Goal: Task Accomplishment & Management: Manage account settings

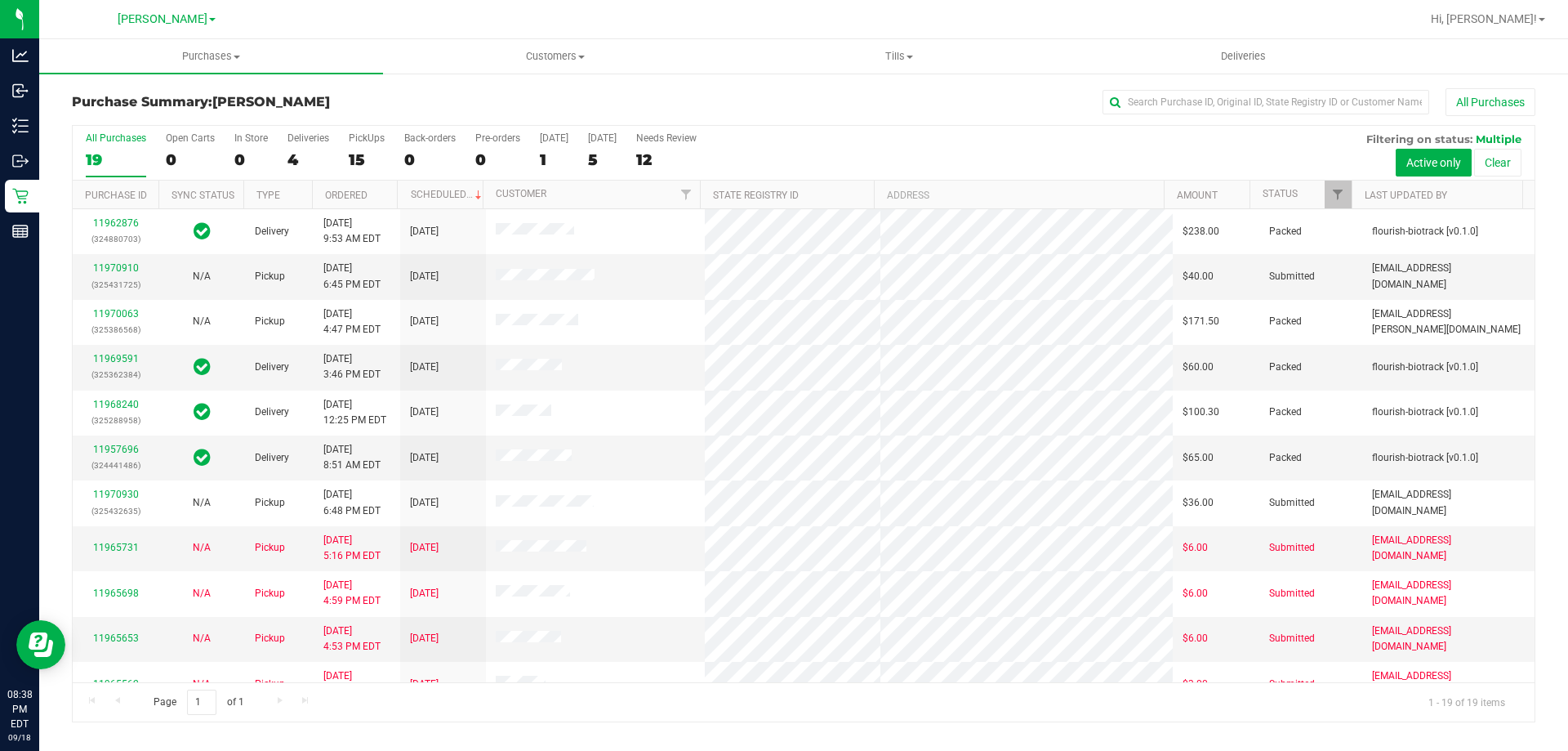
click at [356, 154] on div "15" at bounding box center [366, 160] width 36 height 18
click at [0, 0] on input "PickUps 15" at bounding box center [0, 0] width 0 height 0
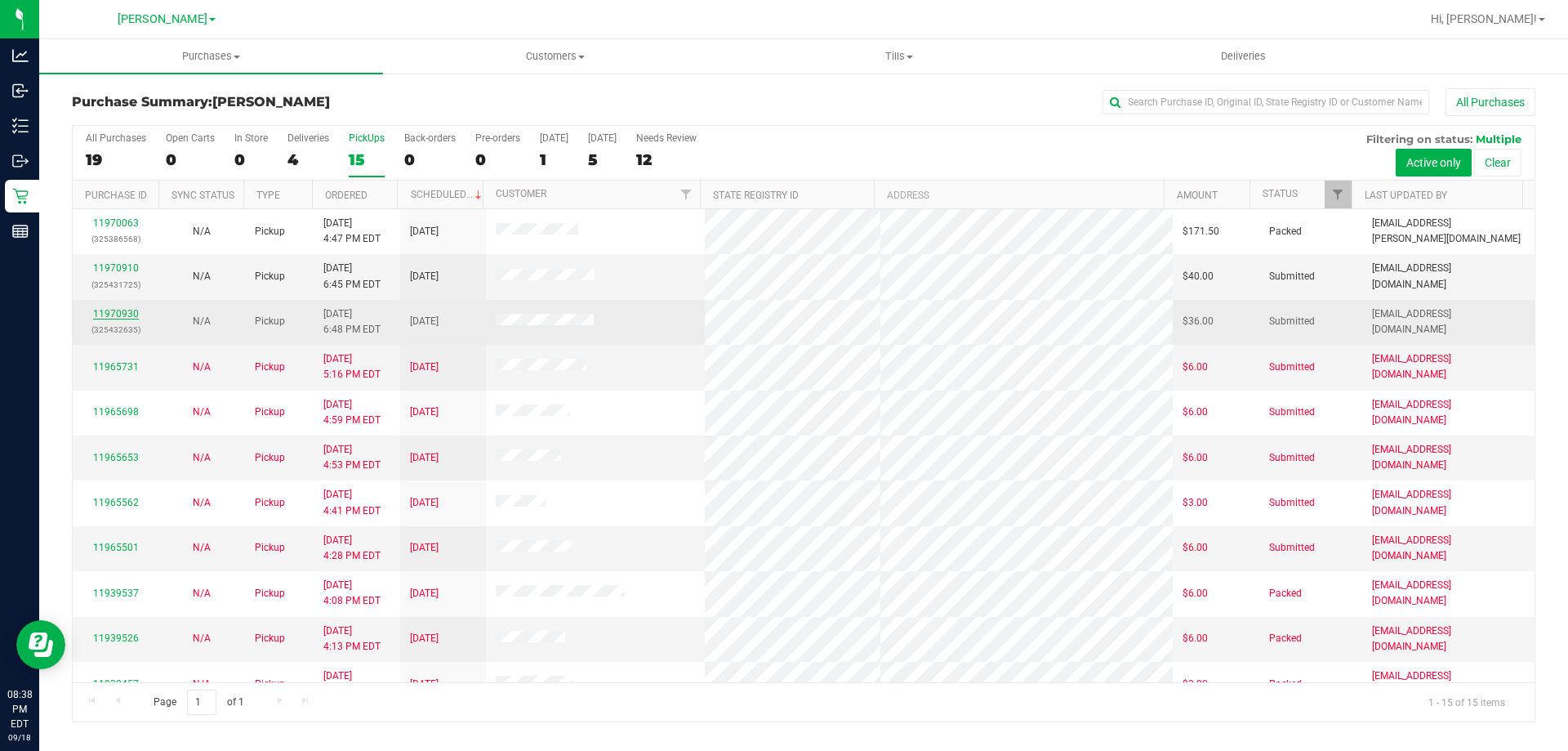
click at [116, 314] on link "11970930" at bounding box center [116, 314] width 45 height 11
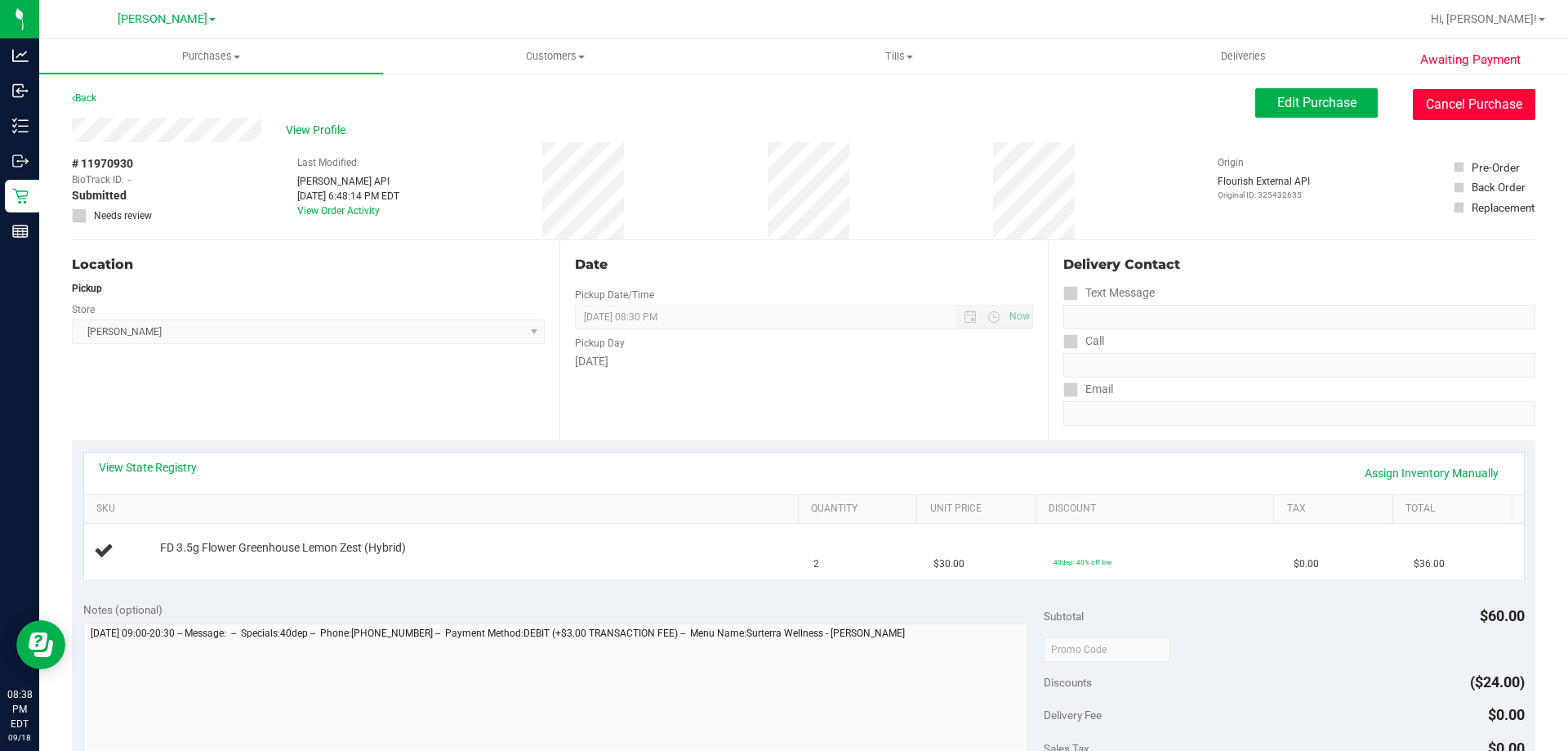
click at [1454, 94] on button "Cancel Purchase" at bounding box center [1474, 105] width 123 height 31
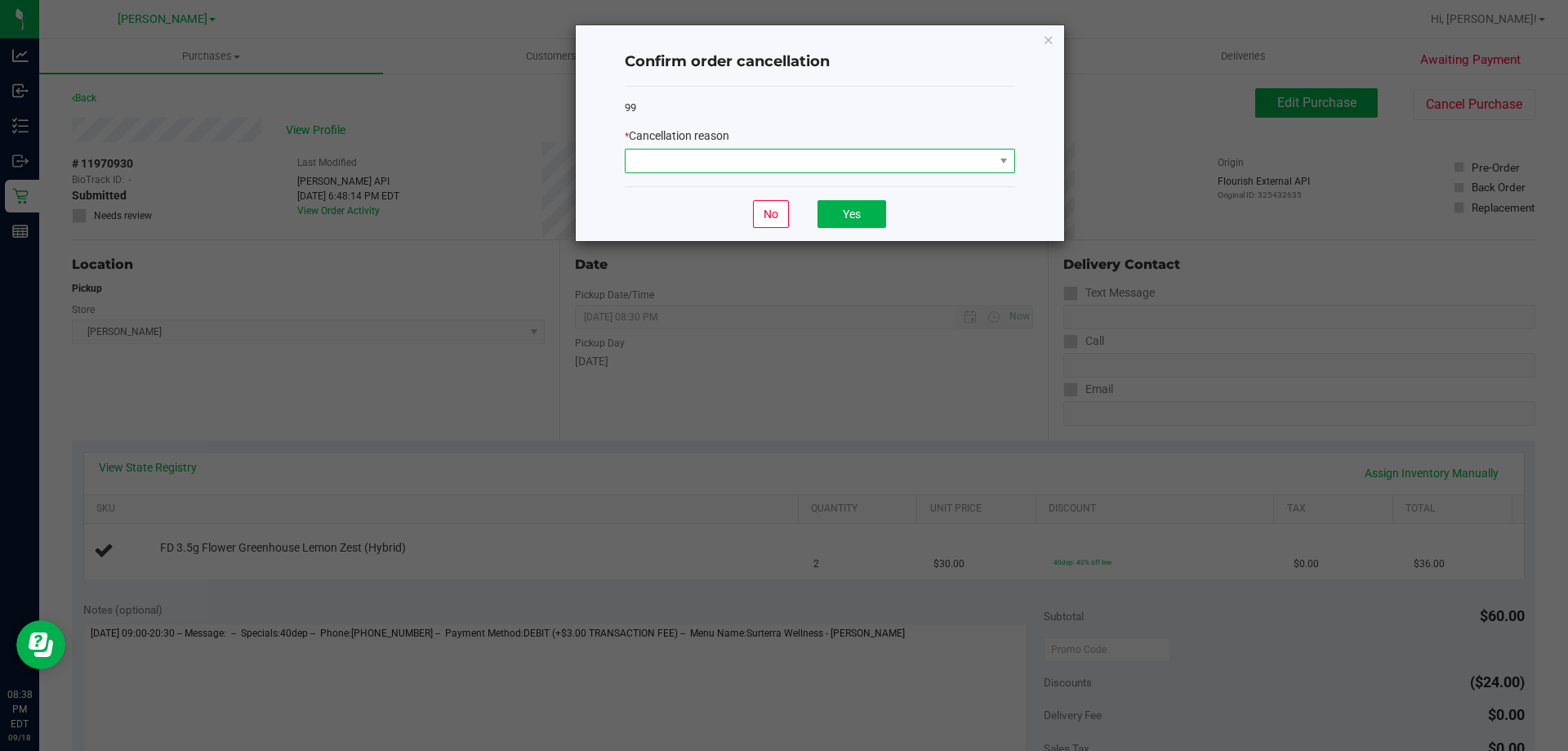
click at [733, 149] on span at bounding box center [820, 161] width 390 height 25
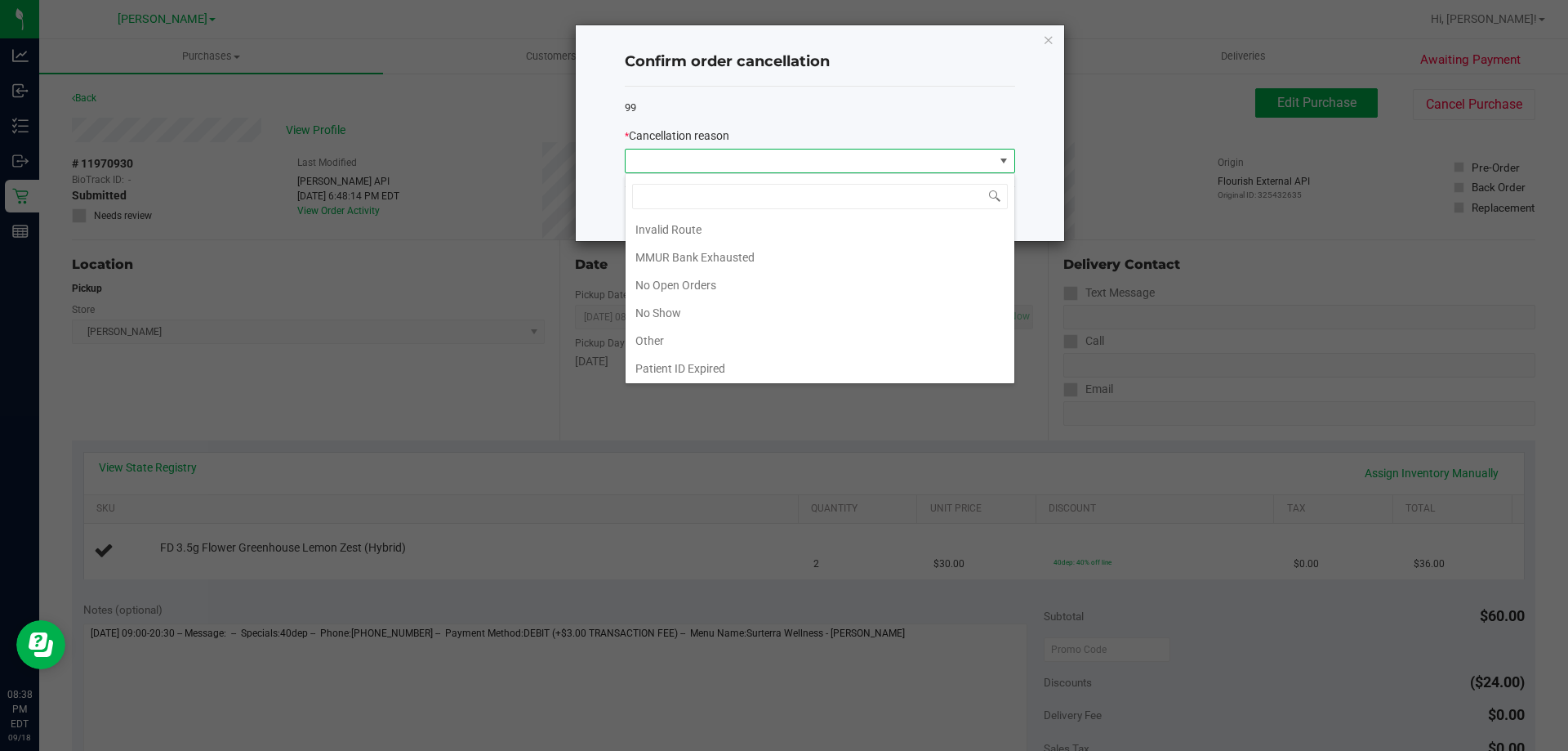
scroll to position [115, 0]
click at [705, 282] on li "No Show" at bounding box center [820, 284] width 389 height 28
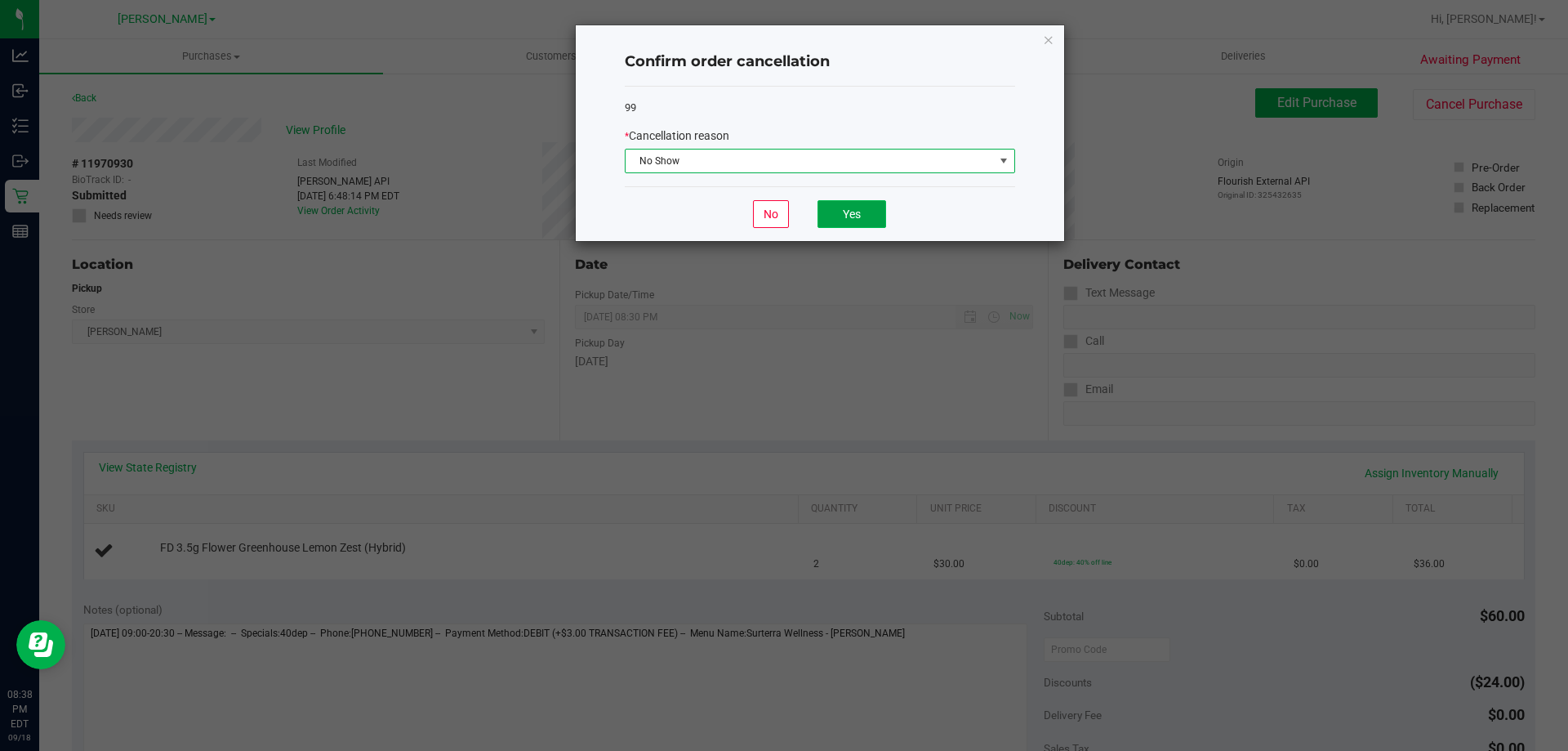
click at [830, 214] on button "Yes" at bounding box center [851, 214] width 68 height 28
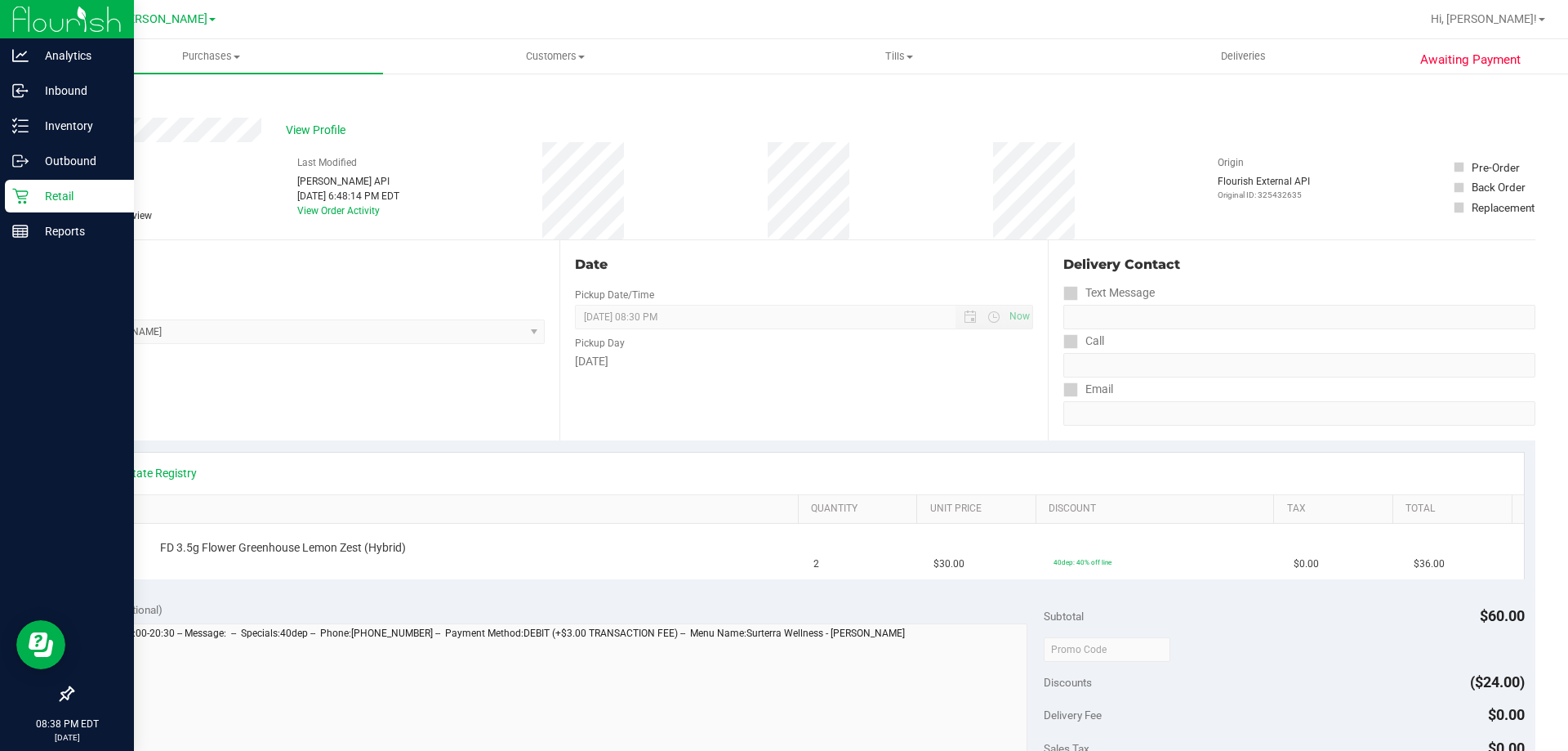
click at [44, 194] on p "Retail" at bounding box center [78, 195] width 98 height 19
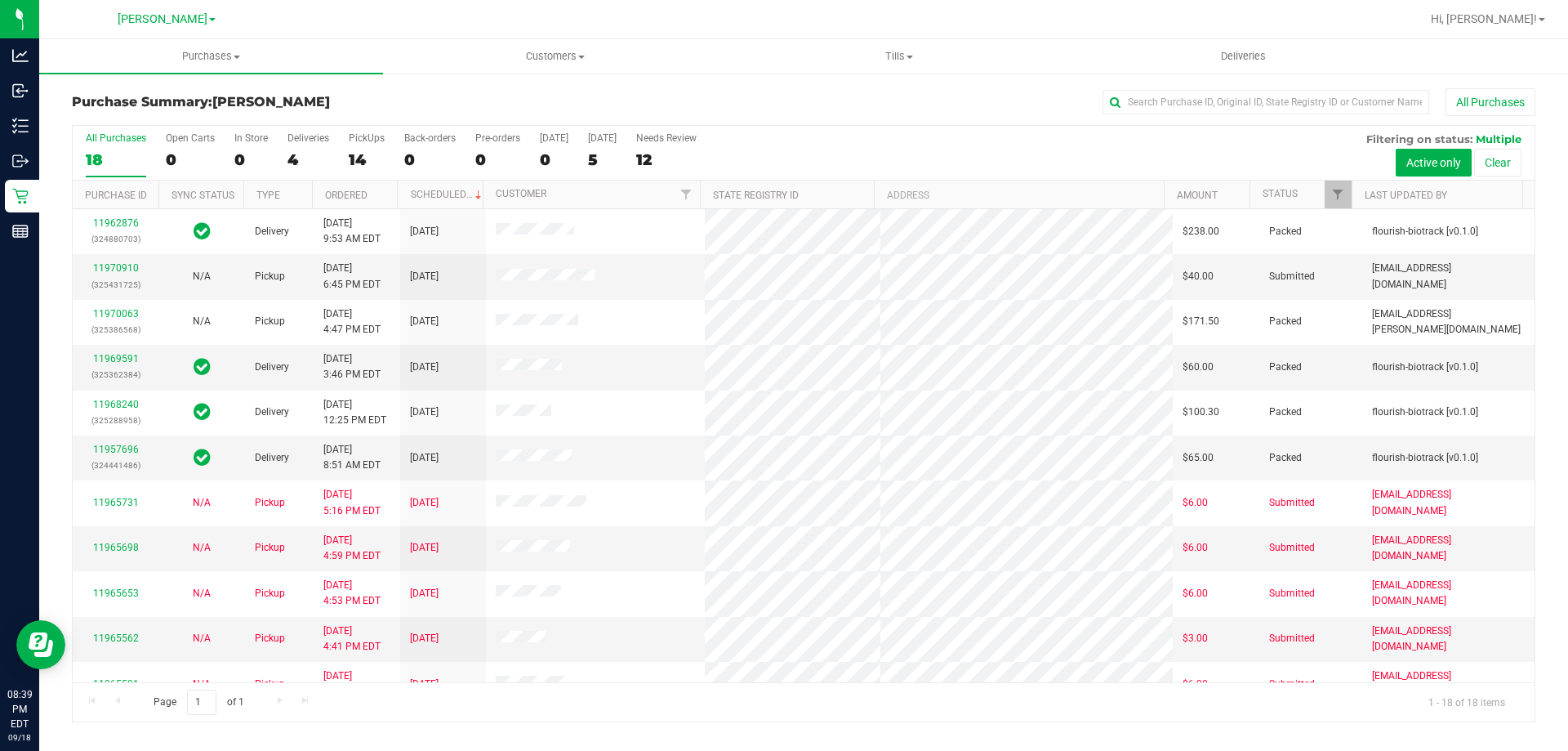
drag, startPoint x: 1567, startPoint y: 16, endPoint x: 358, endPoint y: 128, distance: 1214.2
click at [389, 85] on div "Purchase Summary: [PERSON_NAME] All Purchases All Purchases 18 Open Carts 0 In …" at bounding box center [803, 405] width 1529 height 667
click at [349, 154] on div "14" at bounding box center [366, 160] width 36 height 18
click at [0, 0] on input "PickUps 14" at bounding box center [0, 0] width 0 height 0
